Goal: Task Accomplishment & Management: Manage account settings

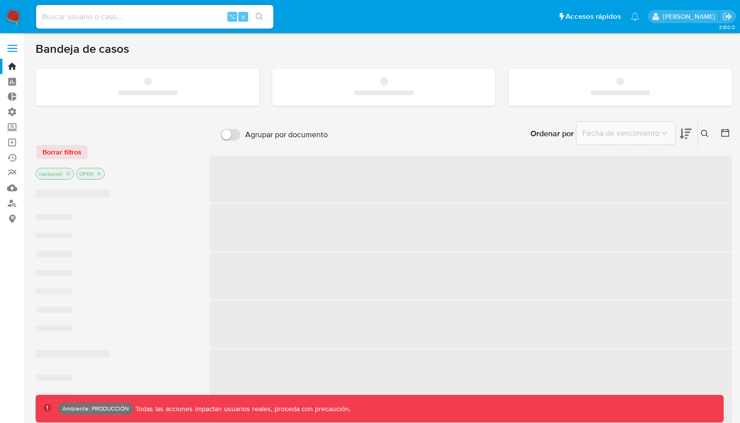
click at [15, 45] on span at bounding box center [12, 44] width 10 height 1
click at [0, 0] on input "checkbox" at bounding box center [0, 0] width 0 height 0
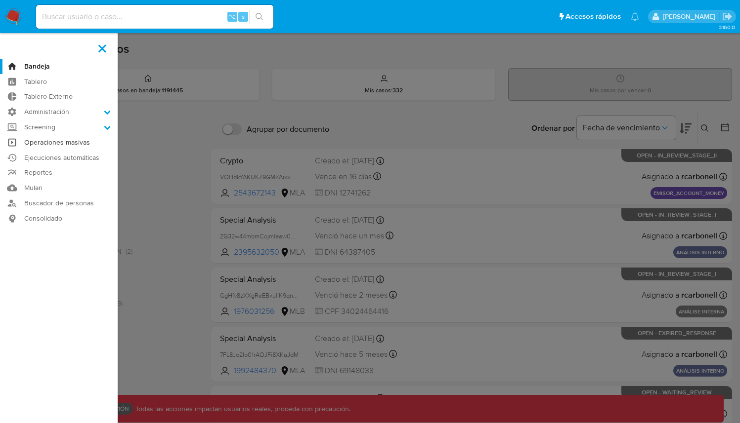
click at [67, 142] on link "Operaciones masivas" at bounding box center [59, 142] width 118 height 15
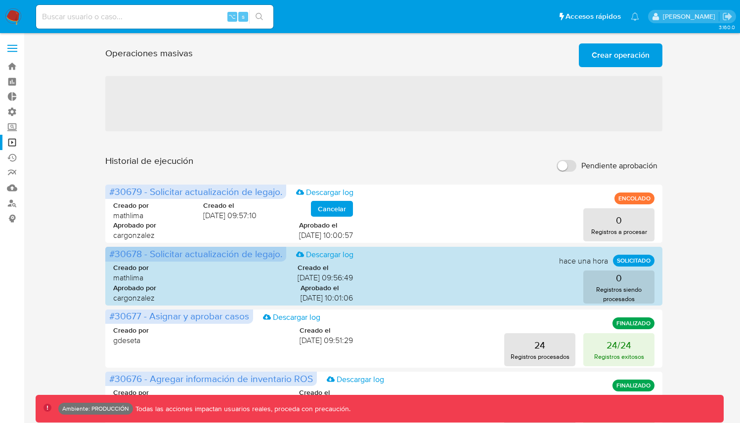
scroll to position [456, 0]
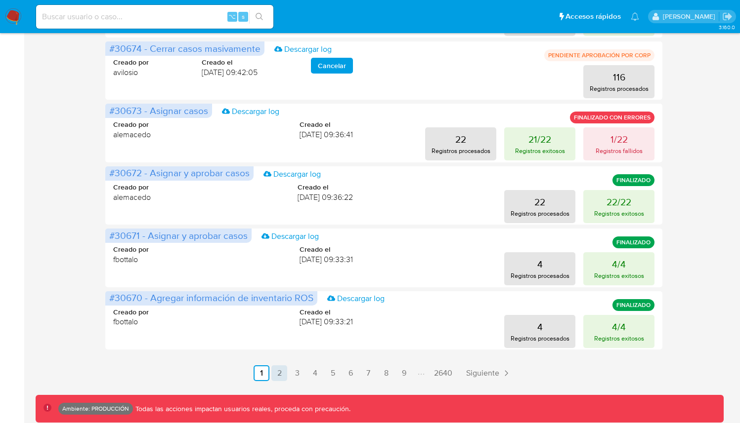
click at [278, 372] on link "2" at bounding box center [279, 374] width 16 height 16
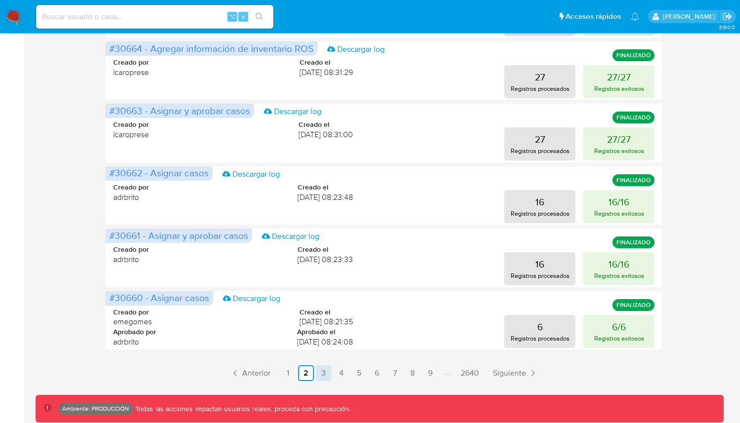
click at [320, 371] on link "3" at bounding box center [324, 374] width 16 height 16
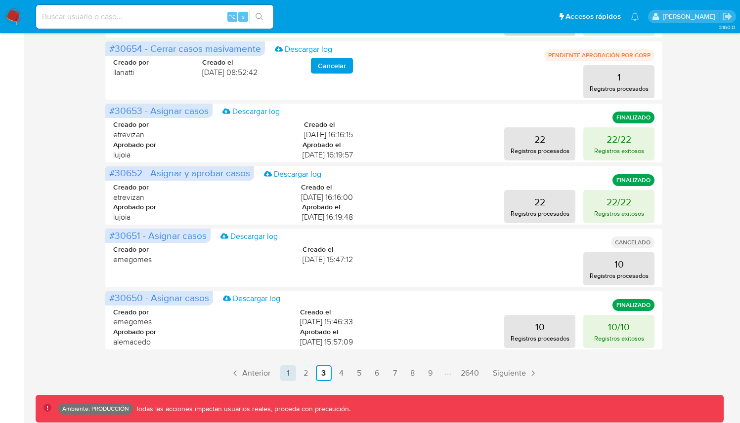
click at [288, 371] on link "1" at bounding box center [288, 374] width 16 height 16
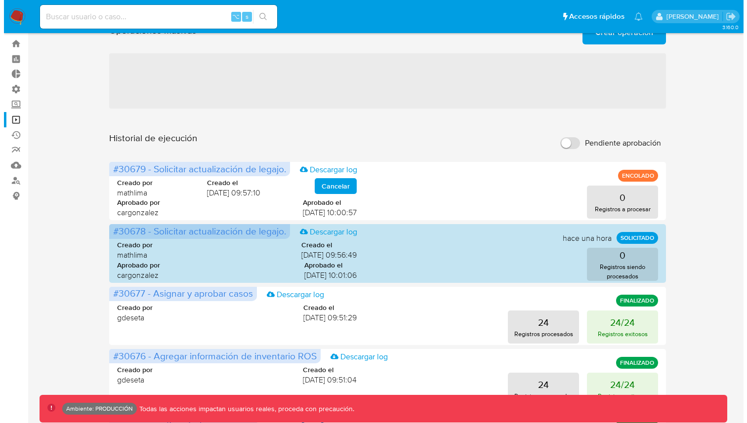
scroll to position [0, 0]
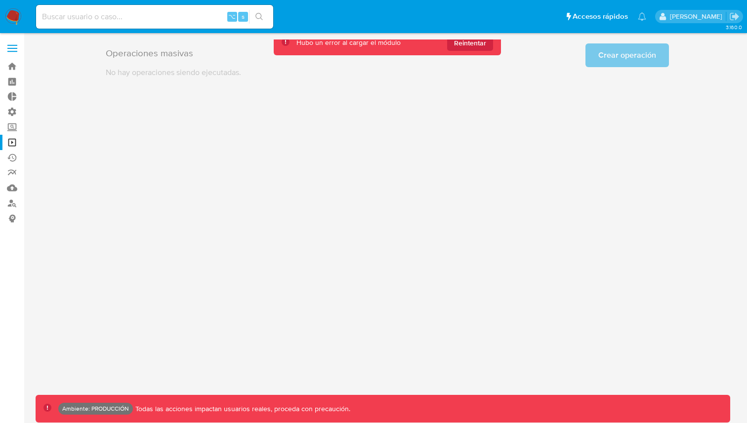
click at [399, 202] on div "3.160.0 Ambiente: PRODUCCIÓN Todas las acciones impactan usuarios reales, proce…" at bounding box center [388, 229] width 704 height 378
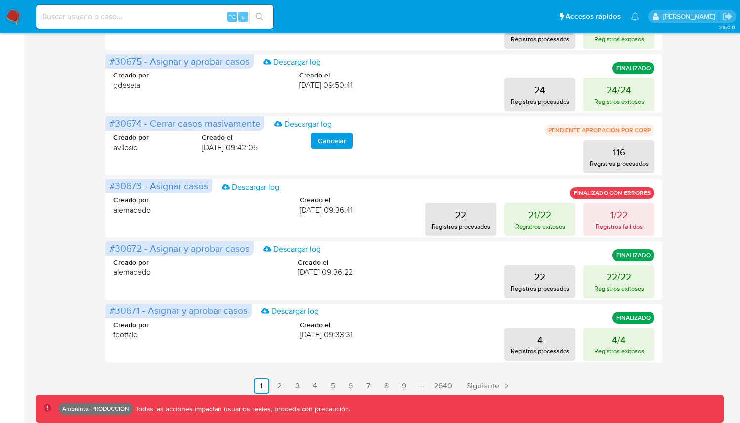
scroll to position [456, 0]
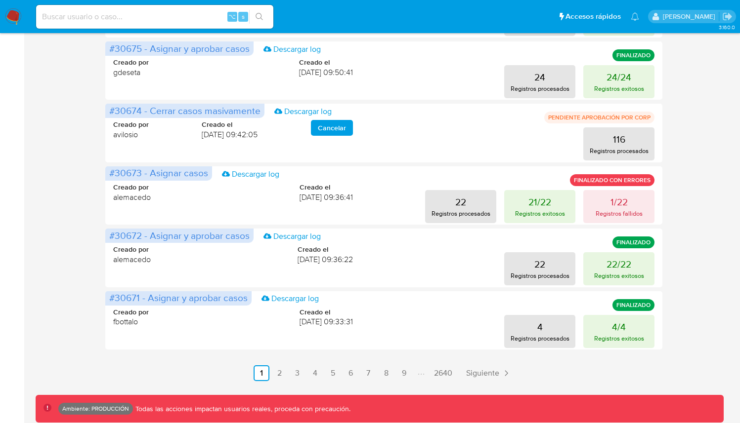
click at [283, 372] on link "2" at bounding box center [279, 374] width 16 height 16
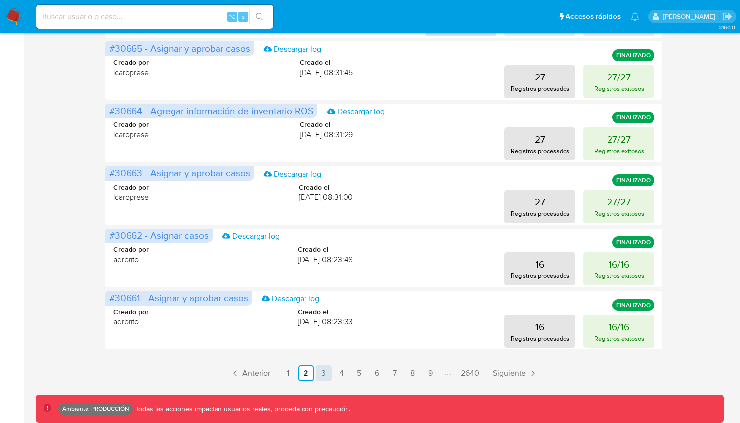
click at [317, 371] on link "3" at bounding box center [324, 374] width 16 height 16
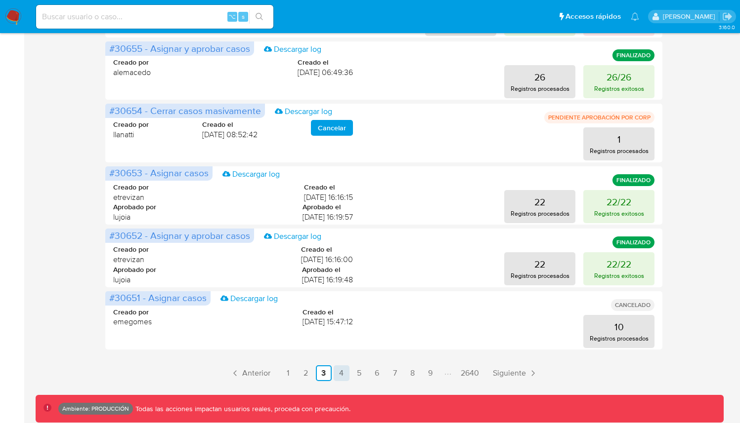
click at [337, 372] on link "4" at bounding box center [342, 374] width 16 height 16
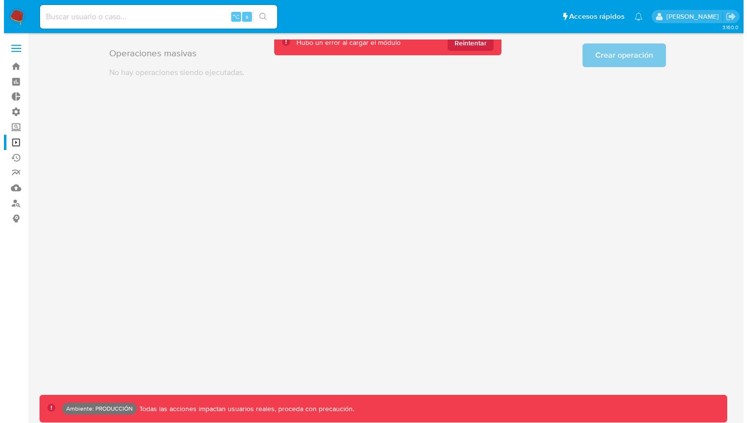
scroll to position [0, 0]
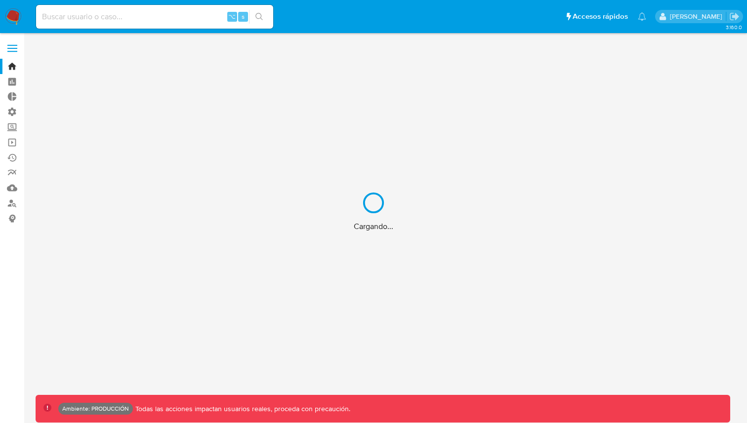
click at [5, 45] on div "Cargando..." at bounding box center [373, 211] width 747 height 423
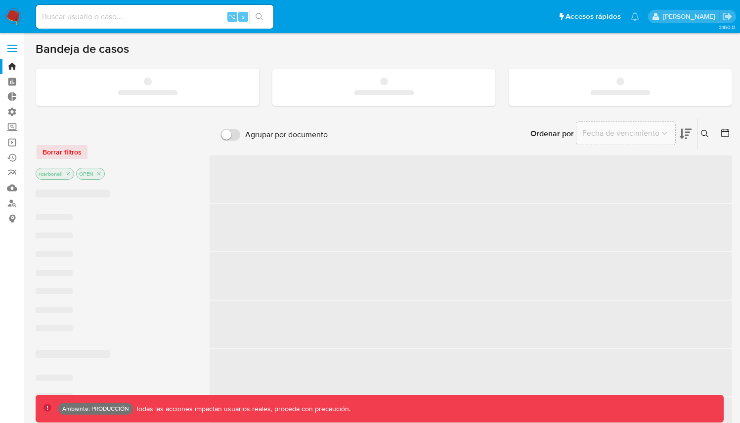
click at [11, 46] on label at bounding box center [12, 48] width 25 height 21
click at [0, 0] on input "checkbox" at bounding box center [0, 0] width 0 height 0
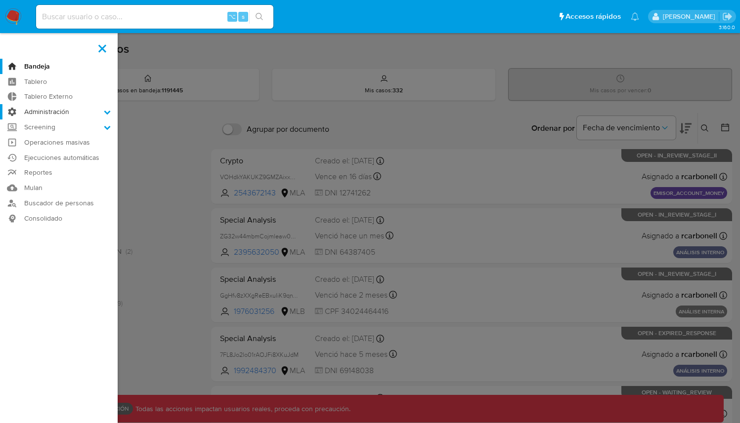
click at [69, 114] on label "Administración" at bounding box center [59, 111] width 118 height 15
click at [0, 0] on input "Administración" at bounding box center [0, 0] width 0 height 0
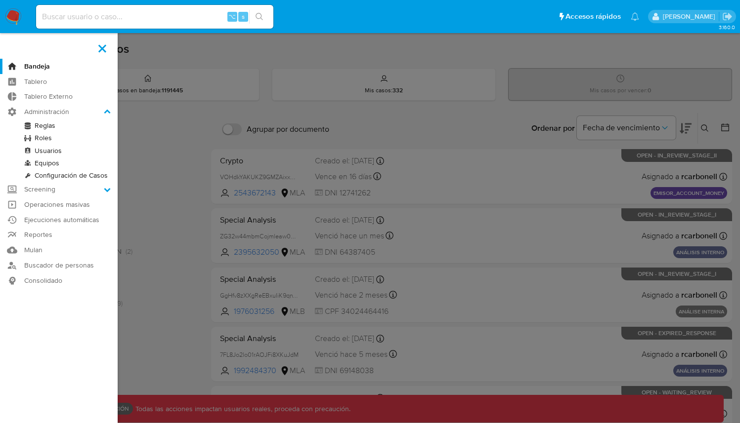
click at [51, 140] on link "Roles" at bounding box center [59, 138] width 118 height 12
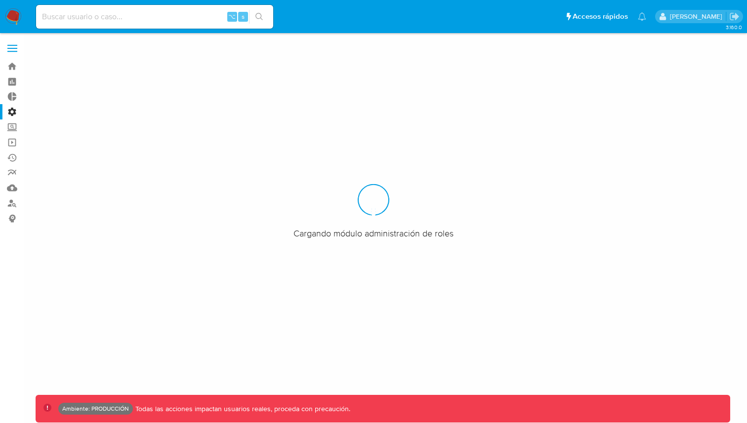
click at [14, 47] on label at bounding box center [12, 48] width 25 height 21
click at [0, 0] on input "checkbox" at bounding box center [0, 0] width 0 height 0
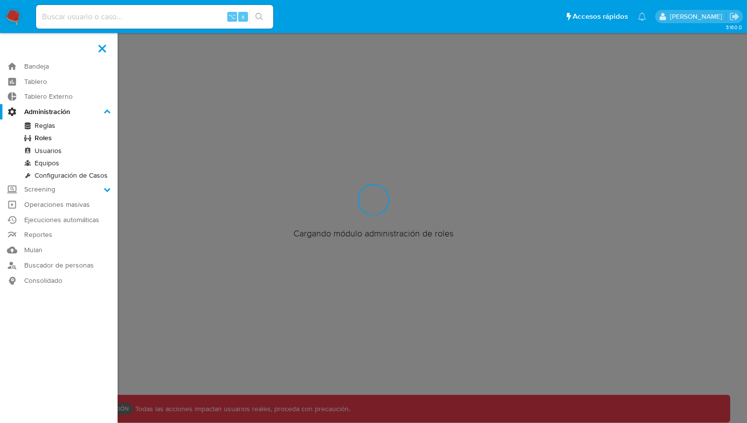
click at [49, 150] on link "Usuarios" at bounding box center [59, 151] width 118 height 12
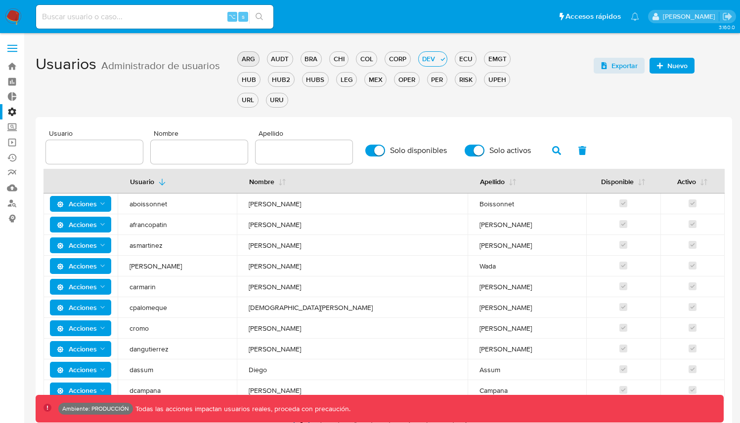
click at [249, 57] on div "ARG" at bounding box center [248, 58] width 21 height 9
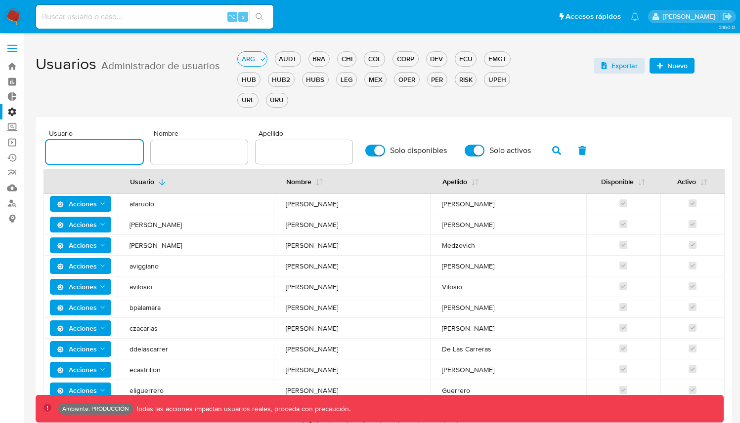
click at [115, 153] on input "text" at bounding box center [94, 152] width 97 height 13
paste input "jtosini"
type input "jtosini"
click at [552, 152] on icon "button" at bounding box center [556, 150] width 9 height 9
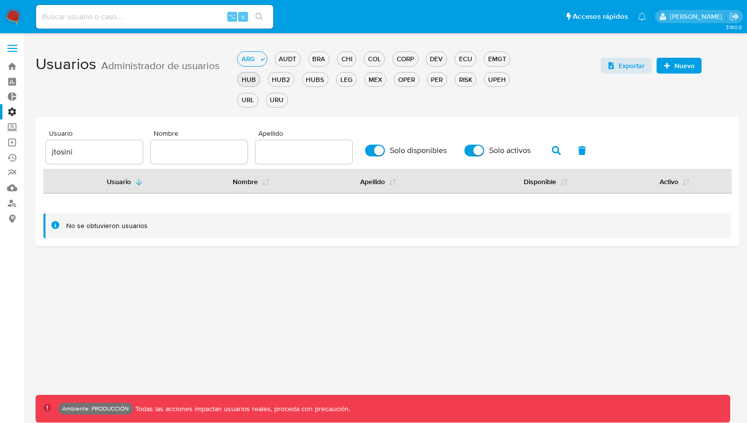
click at [248, 82] on div "HUB" at bounding box center [249, 79] width 22 height 9
click at [288, 75] on div "HUB2" at bounding box center [289, 79] width 26 height 9
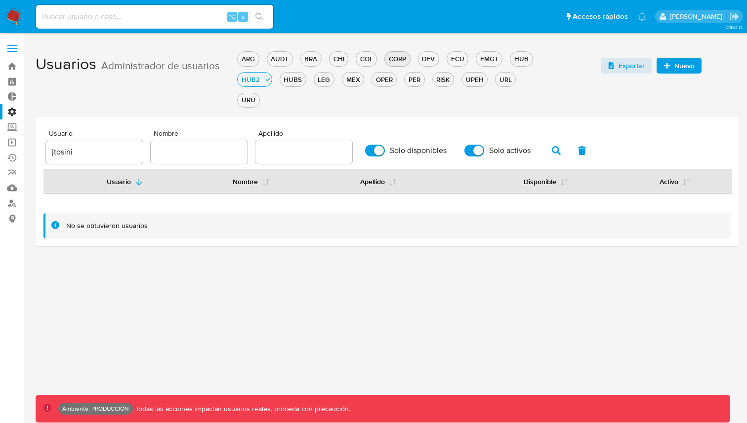
click at [409, 58] on div "CORP" at bounding box center [397, 58] width 25 height 9
click at [282, 57] on div "AUDT" at bounding box center [279, 58] width 25 height 9
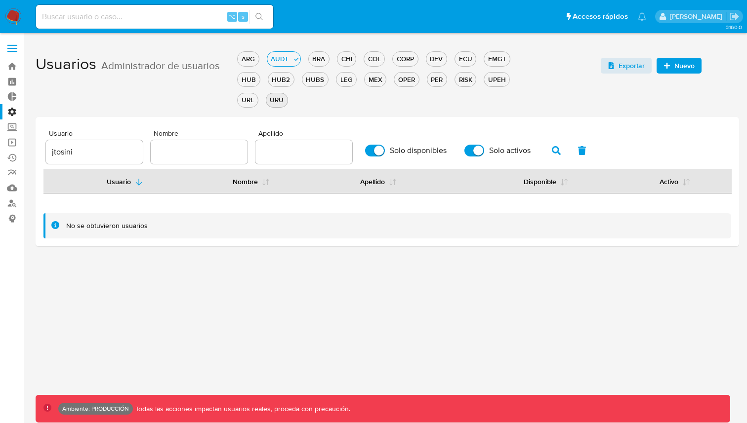
click at [266, 101] on div "URU" at bounding box center [276, 99] width 21 height 9
click at [488, 77] on div "URL" at bounding box center [498, 79] width 20 height 9
click at [463, 78] on div "UPEH" at bounding box center [466, 79] width 25 height 9
click at [434, 80] on div "RISK" at bounding box center [435, 79] width 21 height 9
click at [404, 77] on div "PER" at bounding box center [406, 79] width 19 height 9
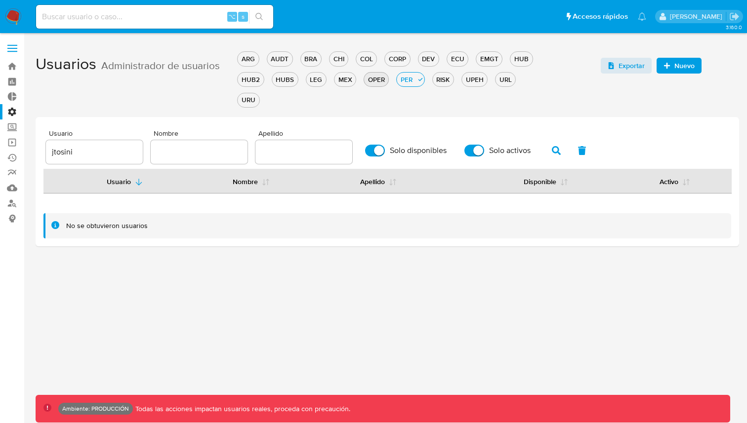
click at [374, 76] on div "OPER" at bounding box center [376, 79] width 24 height 9
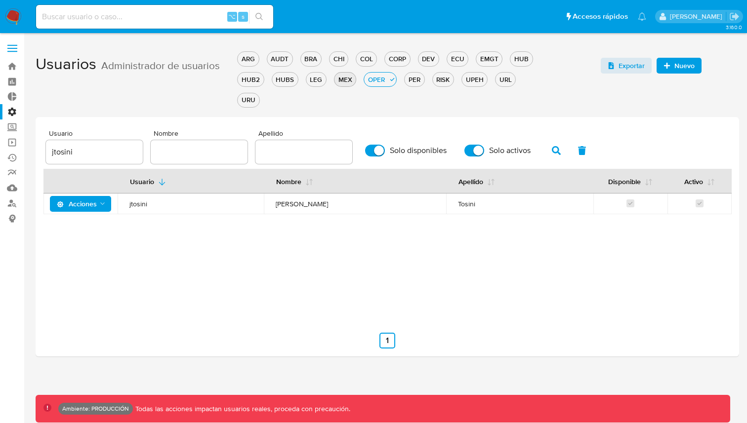
click at [336, 77] on div "MEX" at bounding box center [345, 79] width 21 height 9
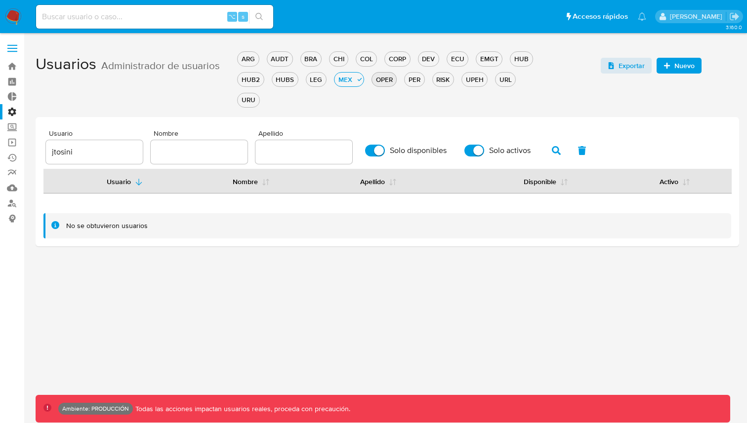
click at [393, 78] on div "OPER" at bounding box center [384, 79] width 24 height 9
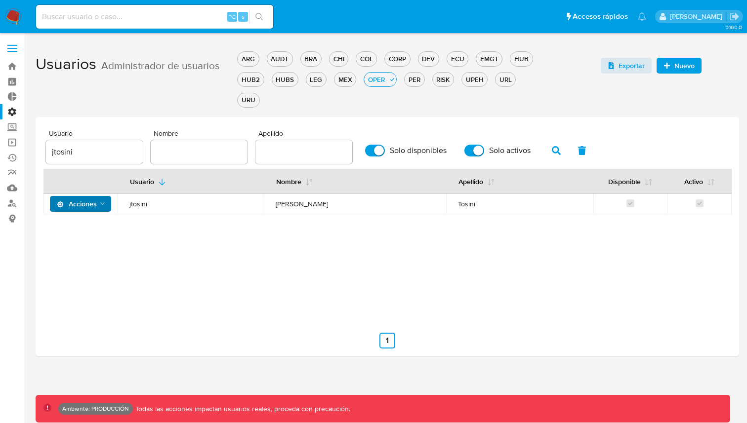
click at [91, 205] on span "Acciones" at bounding box center [77, 204] width 40 height 16
click at [87, 249] on button "Permisos" at bounding box center [82, 253] width 89 height 24
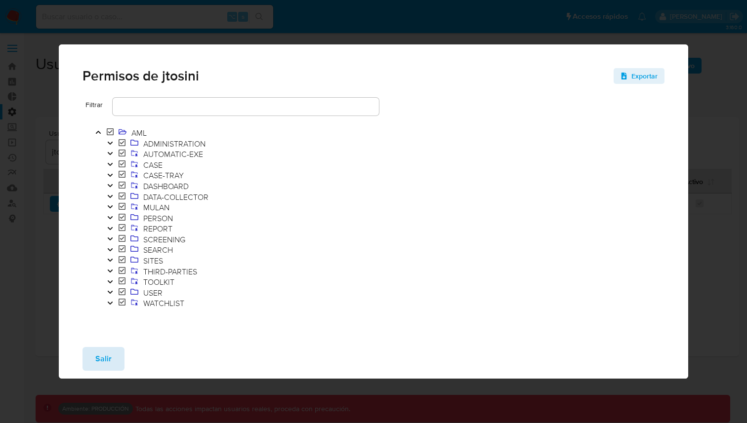
click at [109, 357] on span "Salir" at bounding box center [103, 359] width 16 height 22
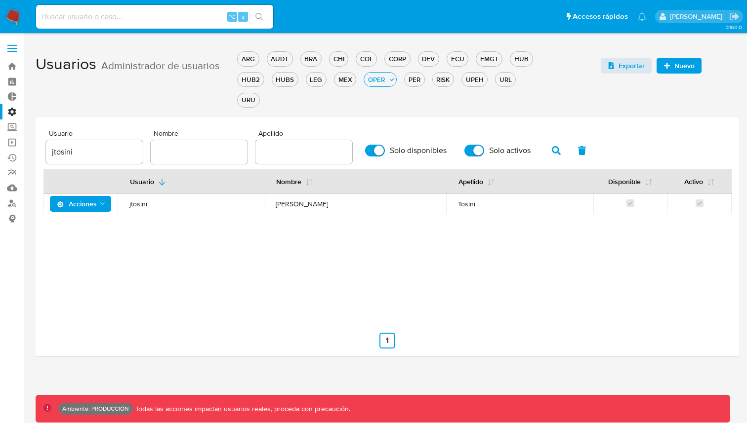
click at [105, 207] on icon "Acciones" at bounding box center [103, 204] width 8 height 8
click at [93, 234] on button "Detalle" at bounding box center [82, 229] width 89 height 24
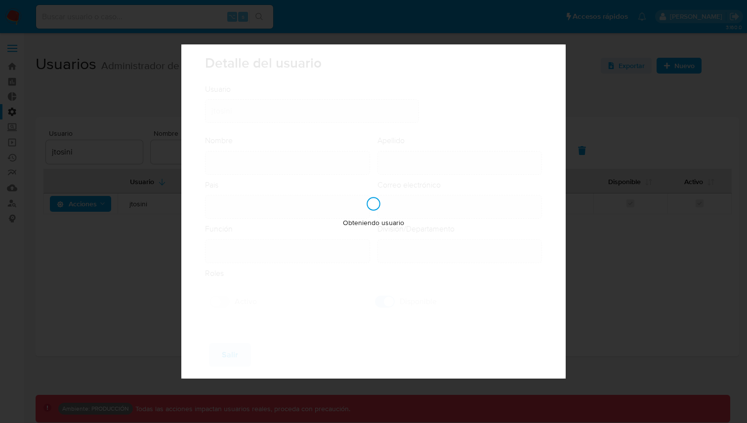
type input "Juan Pablo"
type input "Tosini"
type input "Argentina"
type input "juan.tosini@mercadolibre.com"
type input "Gerente (80001635)"
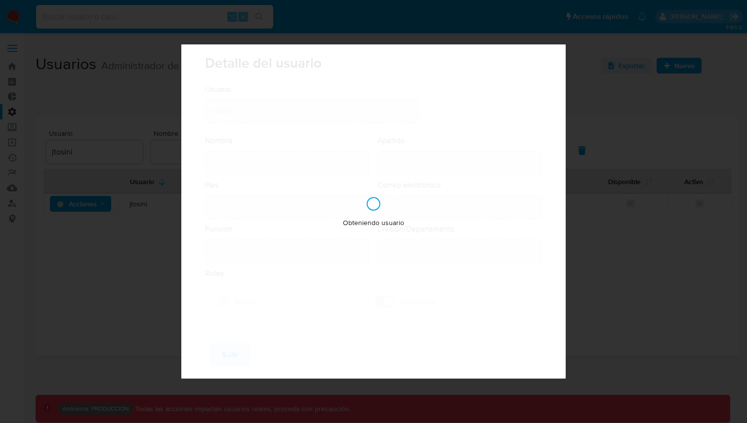
type input "Risk & Compliance Risk & Compliance Operations"
checkbox input "true"
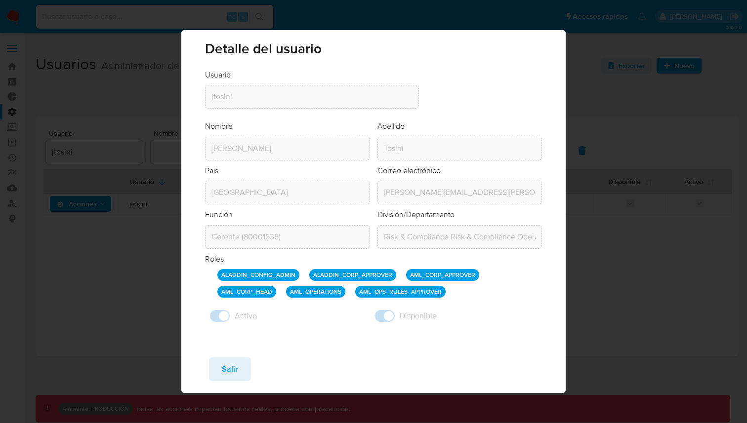
click at [376, 277] on p "ALADDIN_CORP_APPROVER" at bounding box center [352, 275] width 87 height 12
click at [458, 278] on p "AML_CORP_APPROVER" at bounding box center [442, 275] width 73 height 12
click at [262, 294] on p "AML_CORP_HEAD" at bounding box center [246, 292] width 59 height 12
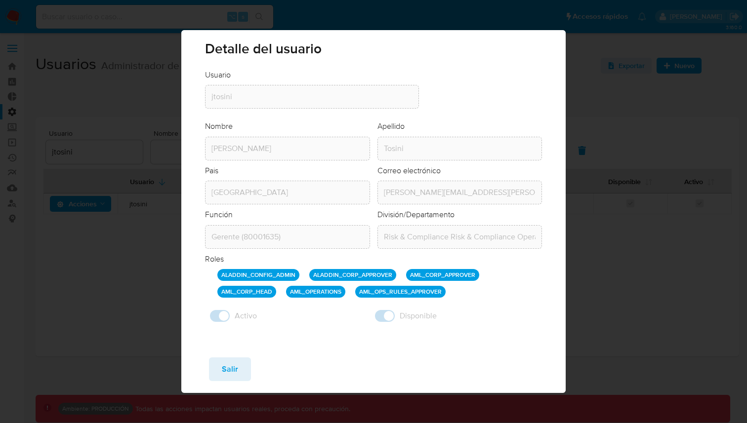
click at [262, 294] on p "AML_CORP_HEAD" at bounding box center [246, 292] width 59 height 12
click at [320, 293] on p "AML_OPERATIONS" at bounding box center [315, 292] width 59 height 12
click at [396, 296] on p "AML_OPS_RULES_APPROVER" at bounding box center [400, 292] width 90 height 12
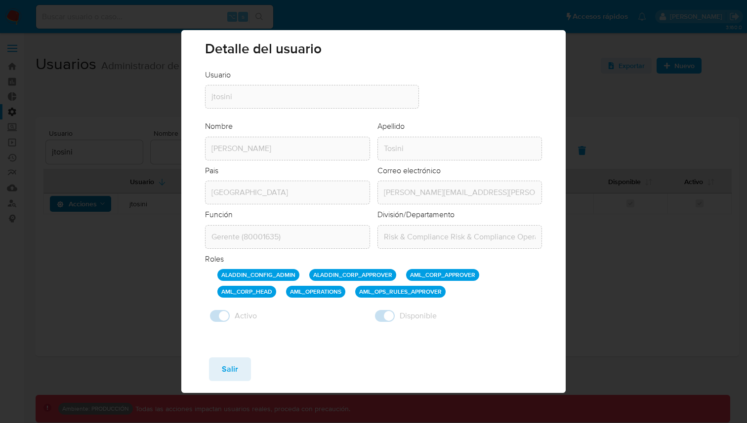
click at [479, 327] on div "Disponible" at bounding box center [456, 316] width 172 height 22
click at [228, 363] on span "Salir" at bounding box center [230, 370] width 16 height 22
checkbox input "false"
